Goal: Task Accomplishment & Management: Manage account settings

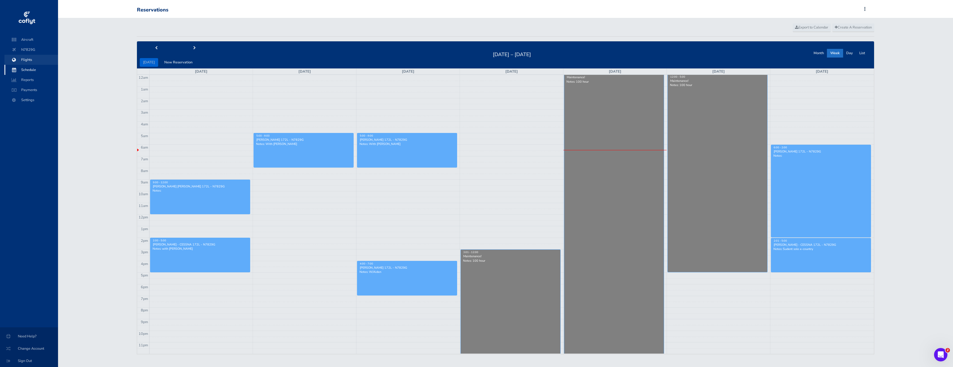
click at [27, 61] on span "Flights" at bounding box center [31, 60] width 42 height 10
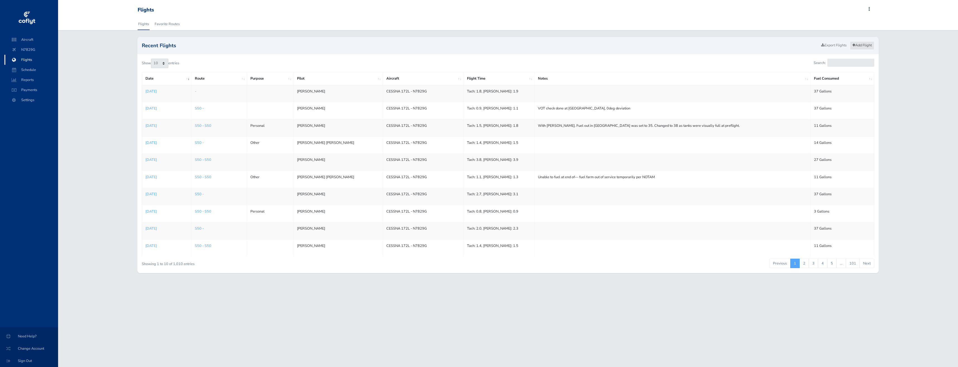
click at [864, 43] on link "Add Flight" at bounding box center [862, 45] width 24 height 8
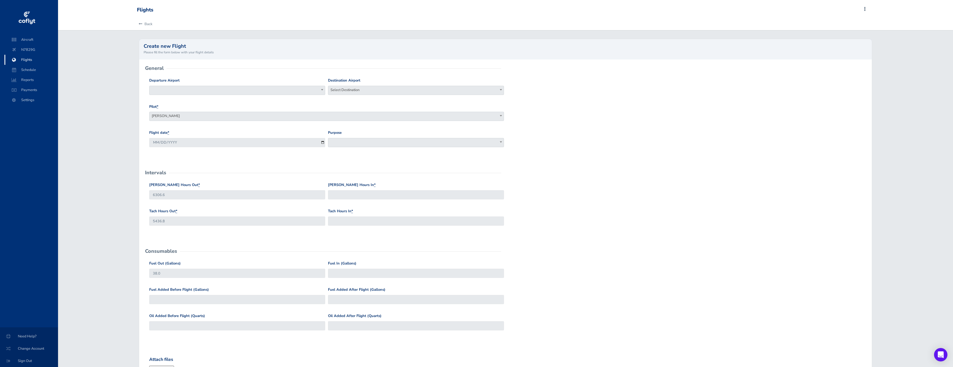
click at [263, 95] on body "Aircraft N7829G Flights Schedule Reports Payments Settings Need Help? Change Ac…" at bounding box center [476, 250] width 953 height 501
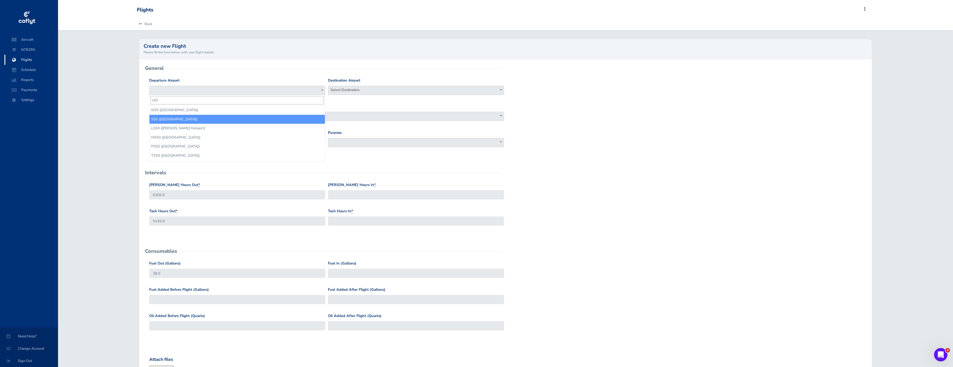
type input "s50"
select select "S50"
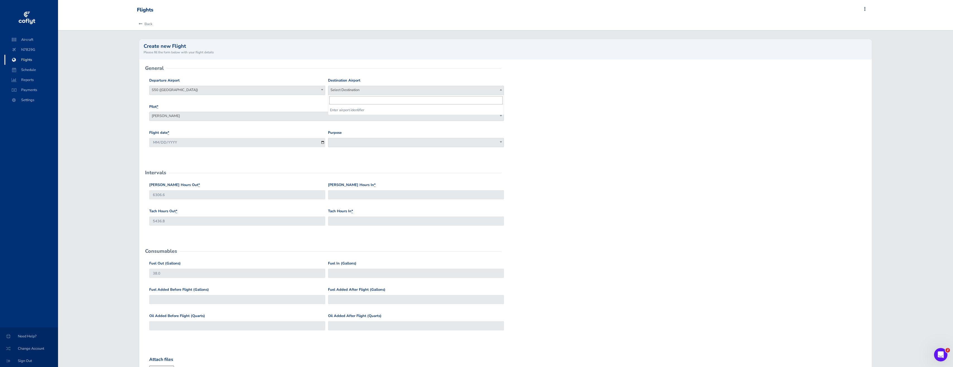
click at [341, 92] on span "Select Destination" at bounding box center [415, 90] width 175 height 8
type input "kbvs"
select select "KBVS"
click at [324, 142] on input "2025-08-28" at bounding box center [237, 142] width 176 height 9
type input "2025-08-27"
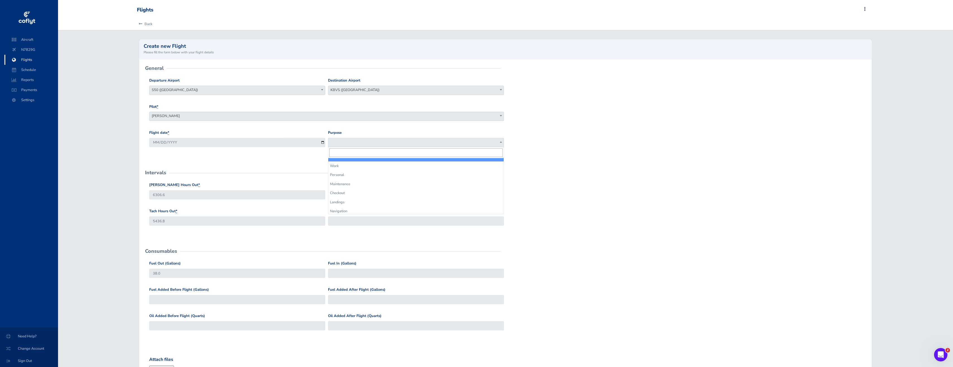
click at [350, 140] on span at bounding box center [416, 142] width 176 height 9
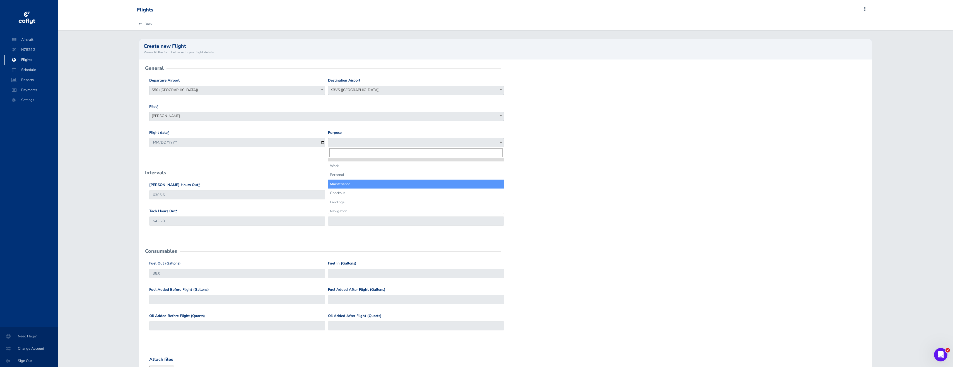
select select "Maintenance"
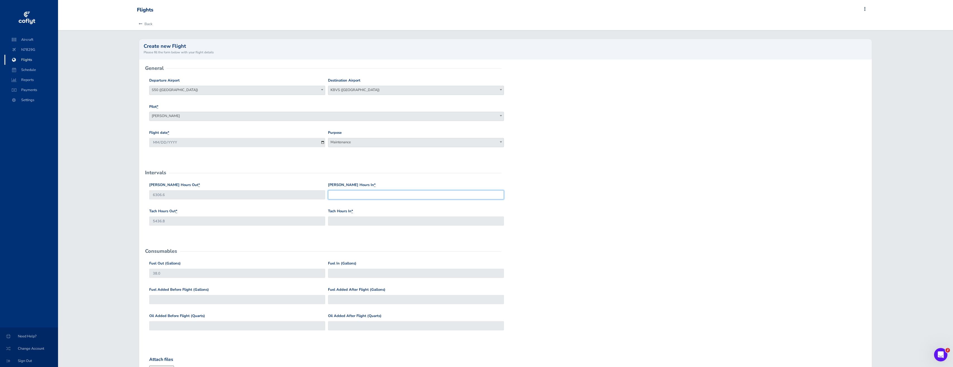
click at [360, 192] on input "Hobbs Hours In *" at bounding box center [416, 194] width 176 height 9
type input "6307.8"
click at [357, 221] on input "Tach Hours In *" at bounding box center [416, 220] width 176 height 9
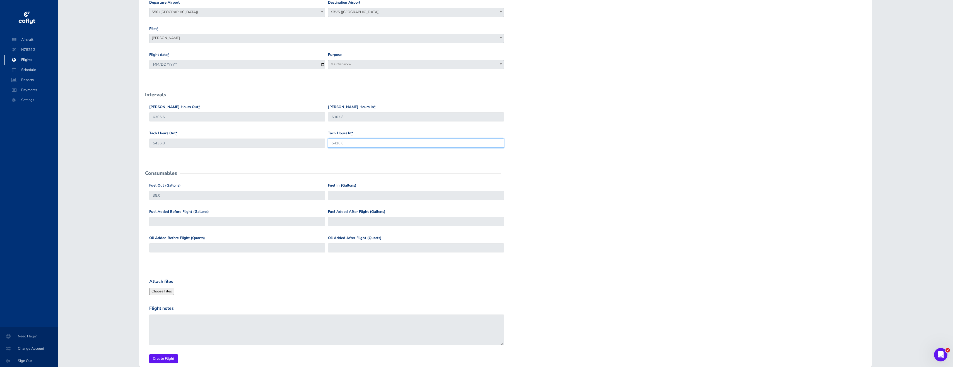
scroll to position [84, 0]
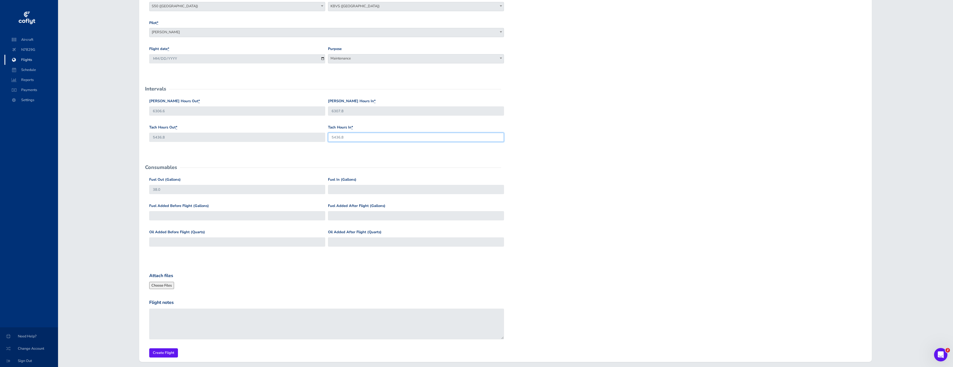
type input "5436.8"
click at [365, 189] on input "Fuel In (Gallons)" at bounding box center [416, 189] width 176 height 9
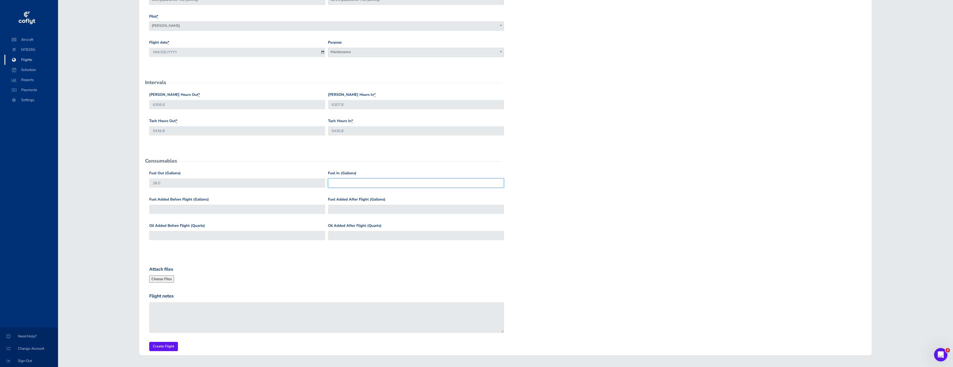
scroll to position [107, 0]
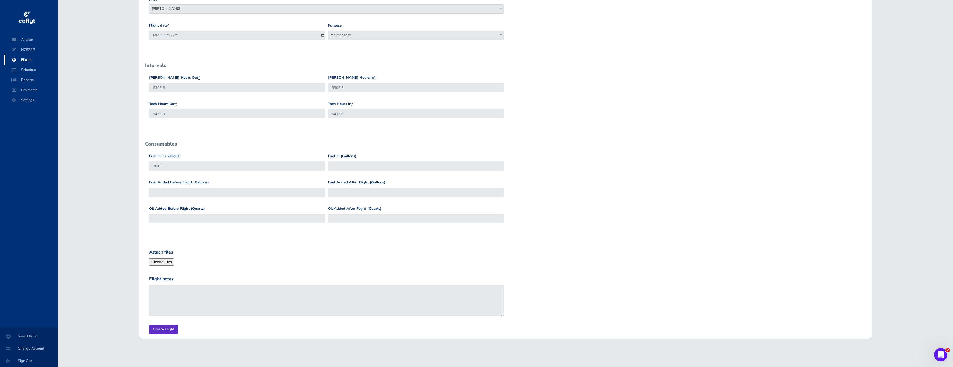
click at [168, 329] on input "Create Flight" at bounding box center [163, 328] width 29 height 9
type input "30"
click at [157, 330] on input "Create Flight" at bounding box center [163, 328] width 29 height 9
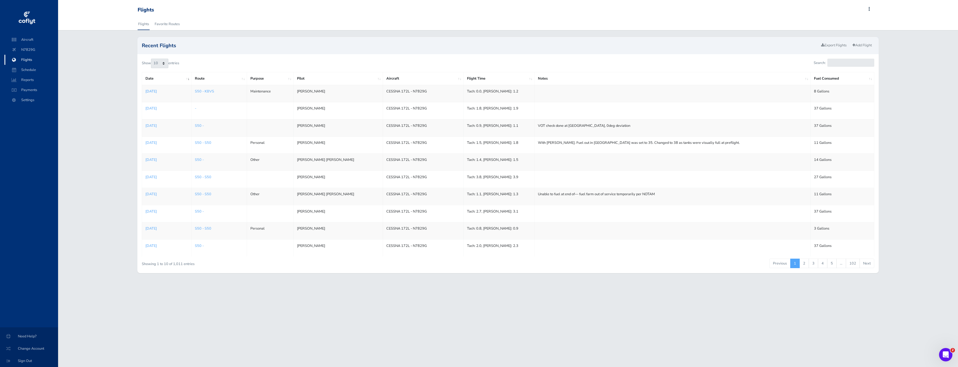
click at [162, 90] on p "Aug 27, 2025" at bounding box center [166, 91] width 43 height 6
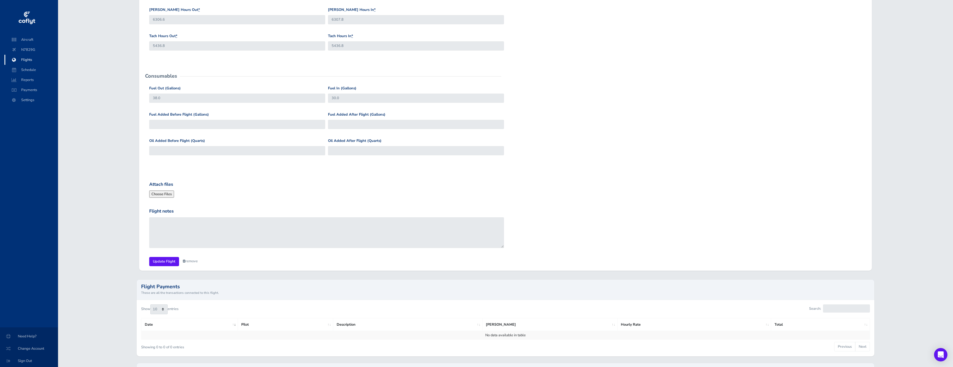
scroll to position [167, 0]
click at [354, 47] on input "5436.8" at bounding box center [416, 47] width 176 height 9
type input "5437.8"
click at [161, 261] on input "Update Flight" at bounding box center [164, 262] width 30 height 9
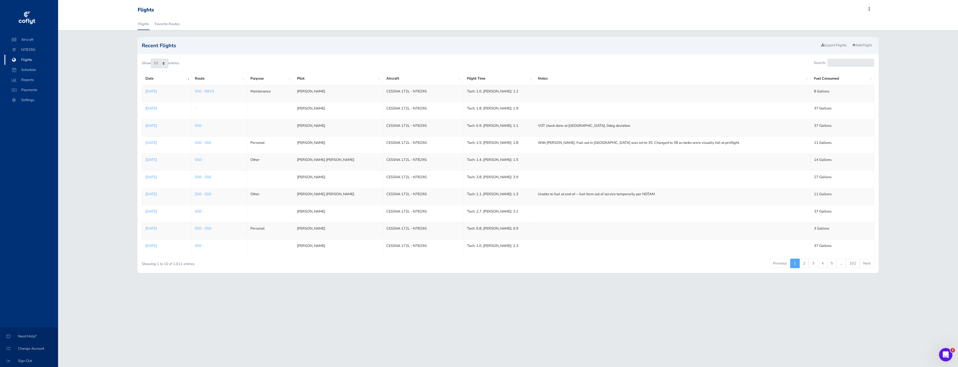
click at [158, 107] on p "Aug 26, 2025" at bounding box center [166, 108] width 43 height 6
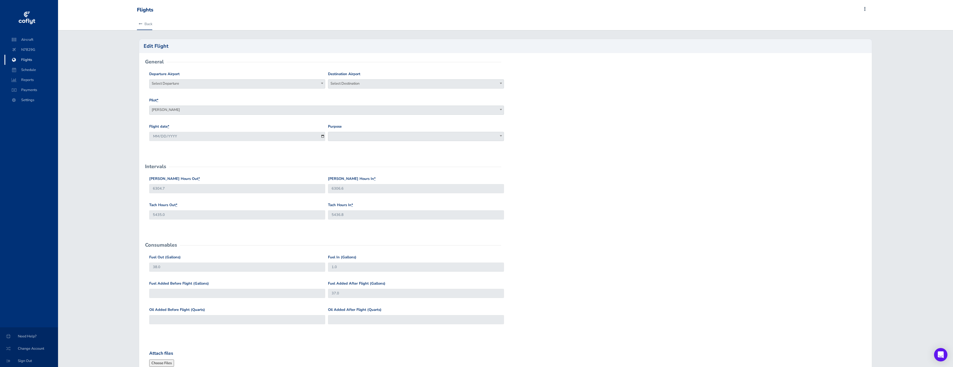
click at [142, 22] on icon at bounding box center [141, 24] width 4 height 4
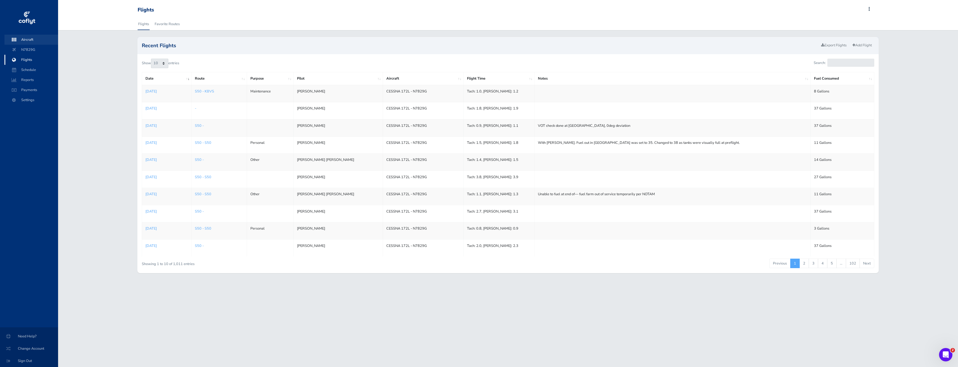
click at [42, 39] on span "Aircraft" at bounding box center [31, 40] width 42 height 10
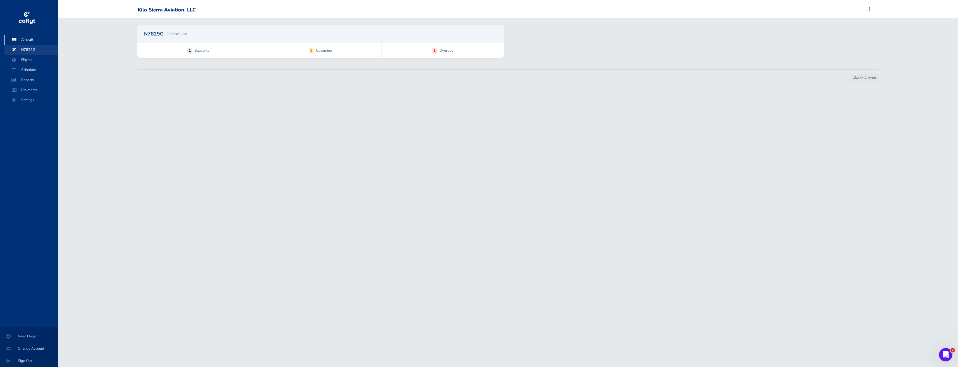
click at [40, 51] on span "N7829G" at bounding box center [31, 50] width 42 height 10
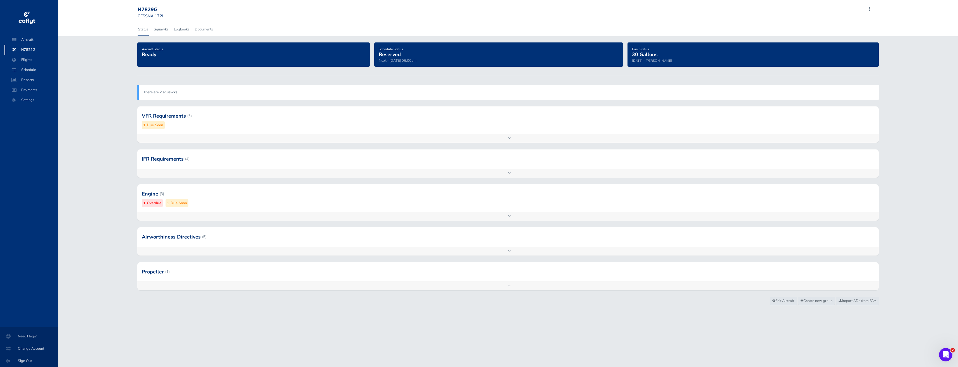
click at [490, 138] on div "Add inspection Edit" at bounding box center [507, 138] width 741 height 9
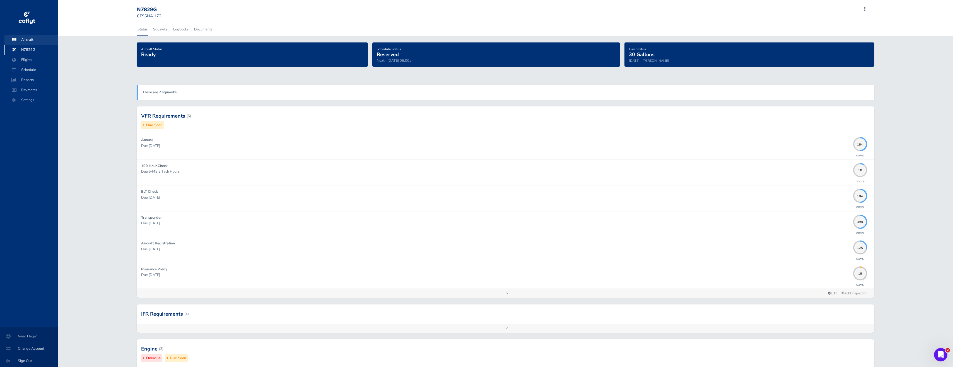
click at [25, 41] on span "Aircraft" at bounding box center [31, 40] width 42 height 10
